Goal: Transaction & Acquisition: Purchase product/service

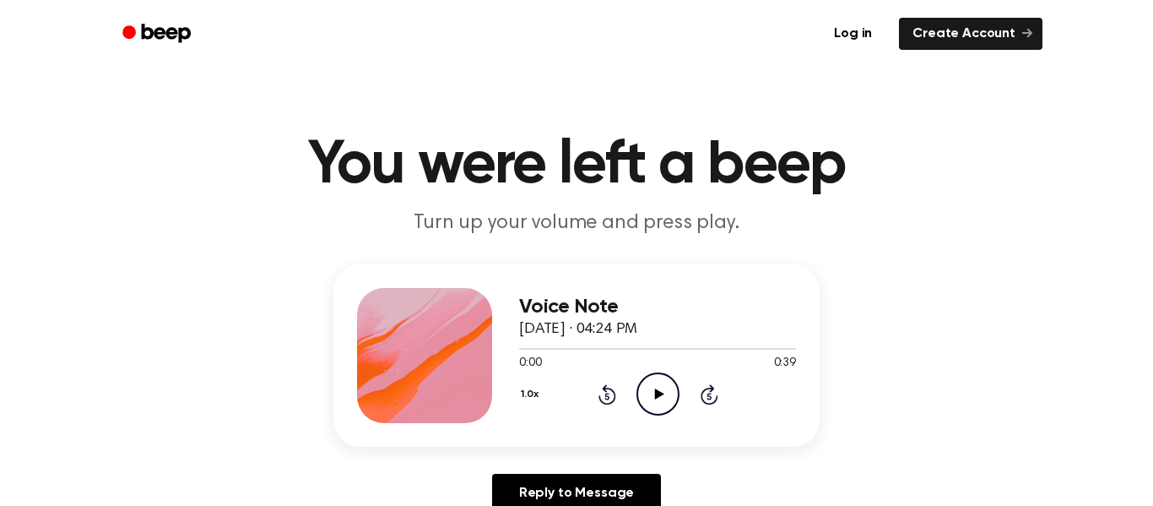
click at [666, 425] on div "Voice Note [DATE] · 04:24 PM 0:00 0:39 Your browser does not support the [objec…" at bounding box center [577, 355] width 486 height 182
click at [656, 386] on icon "Play Audio" at bounding box center [658, 393] width 43 height 43
click at [665, 381] on icon "Pause Audio" at bounding box center [658, 393] width 43 height 43
click at [648, 393] on icon "Play Audio" at bounding box center [658, 393] width 43 height 43
click at [648, 402] on icon "Pause Audio" at bounding box center [658, 393] width 43 height 43
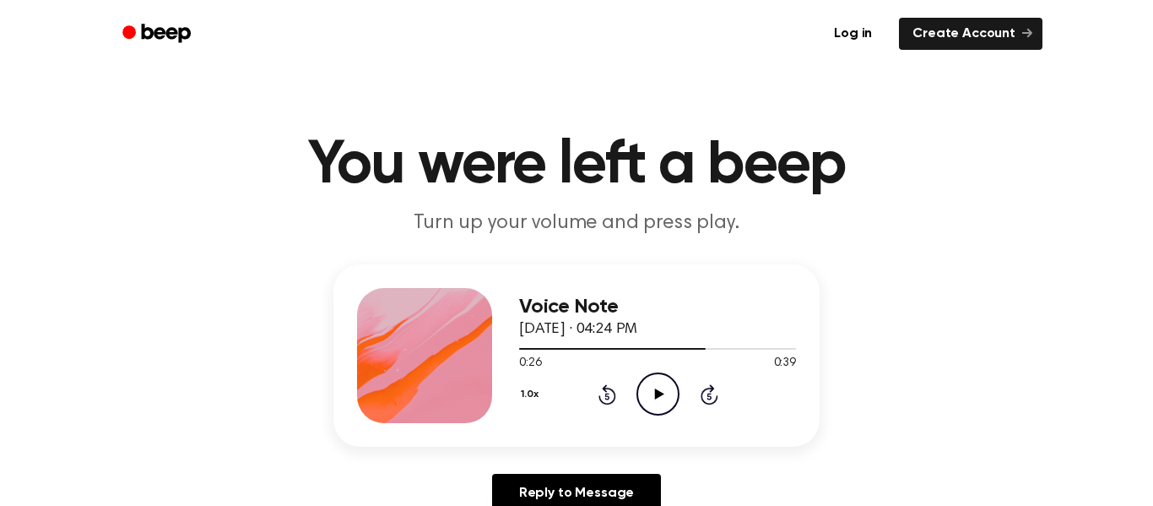
click at [668, 397] on icon "Play Audio" at bounding box center [658, 393] width 43 height 43
click at [660, 368] on div "0:39 0:39" at bounding box center [657, 364] width 277 height 18
click at [680, 349] on div at bounding box center [657, 349] width 277 height 2
click at [605, 402] on icon "Rewind 5 seconds" at bounding box center [607, 394] width 19 height 22
click at [614, 384] on icon "Rewind 5 seconds" at bounding box center [607, 394] width 19 height 22
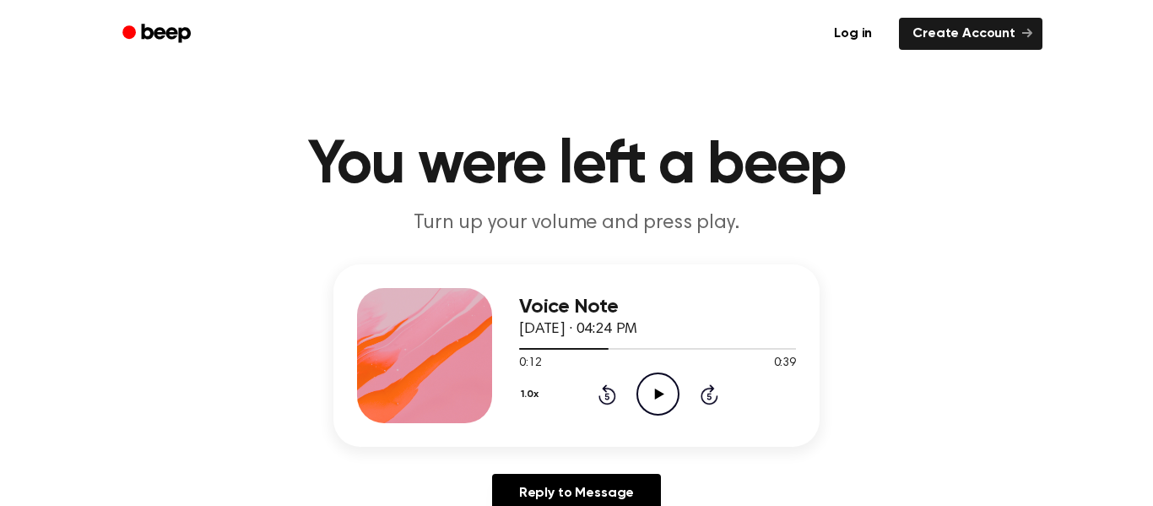
click at [605, 395] on icon "Rewind 5 seconds" at bounding box center [607, 394] width 19 height 22
click at [605, 395] on icon at bounding box center [607, 396] width 4 height 7
click at [607, 396] on icon at bounding box center [607, 396] width 4 height 7
click at [654, 397] on icon at bounding box center [658, 393] width 9 height 11
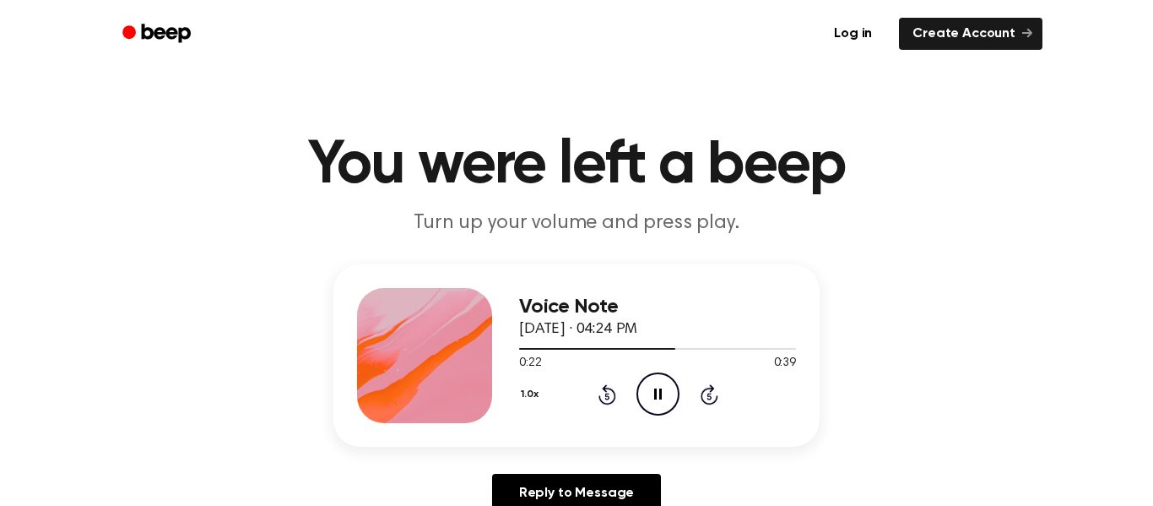
click at [655, 409] on icon "Pause Audio" at bounding box center [658, 393] width 43 height 43
click at [659, 381] on icon "Play Audio" at bounding box center [658, 393] width 43 height 43
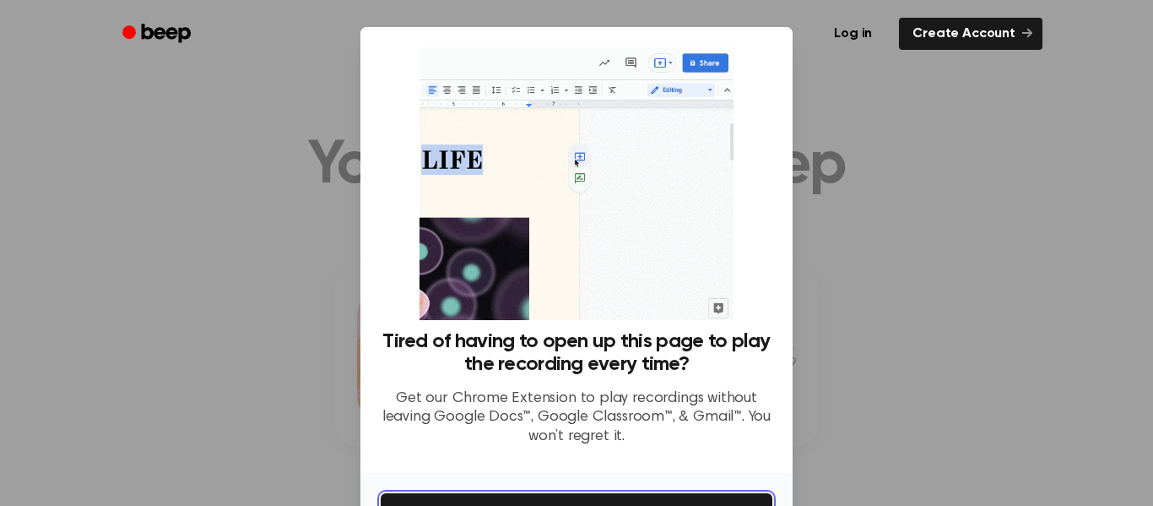
click at [514, 499] on button "Get It Now" at bounding box center [577, 511] width 392 height 37
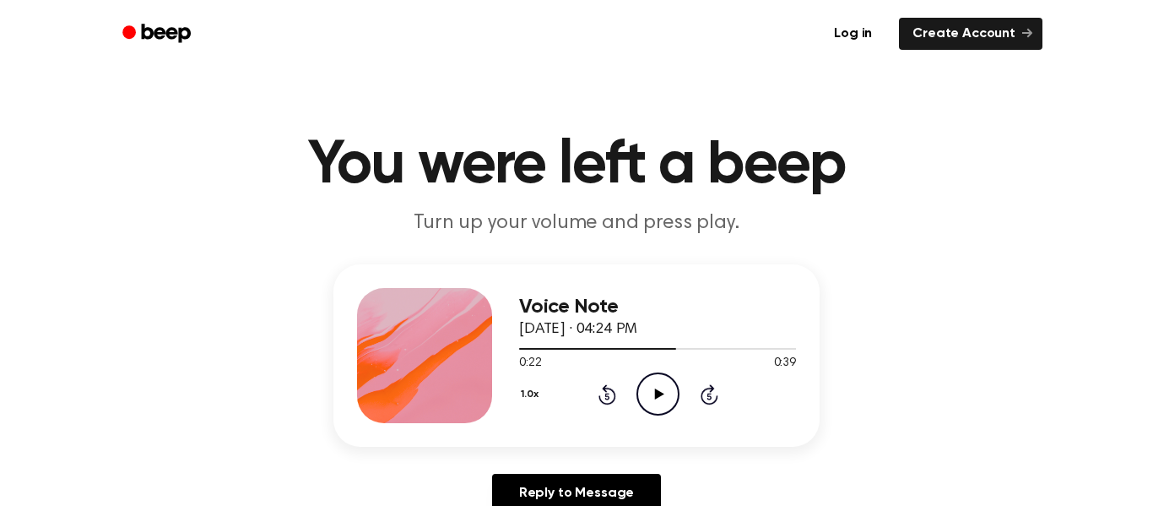
click at [659, 399] on icon "Play Audio" at bounding box center [658, 393] width 43 height 43
